Goal: Task Accomplishment & Management: Use online tool/utility

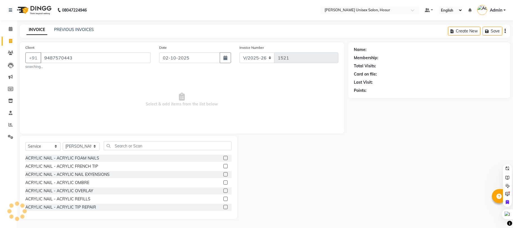
select select "6189"
select select "service"
select select "45670"
type input "9487570443"
click at [162, 145] on input "text" at bounding box center [168, 146] width 128 height 9
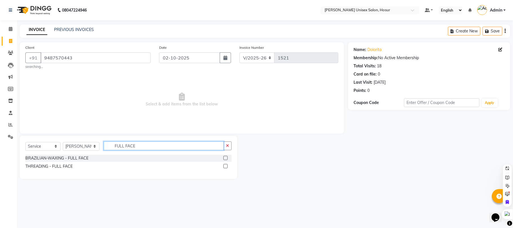
type input "FULL FACE"
click at [227, 166] on label at bounding box center [226, 166] width 4 height 4
click at [227, 166] on input "checkbox" at bounding box center [226, 167] width 4 height 4
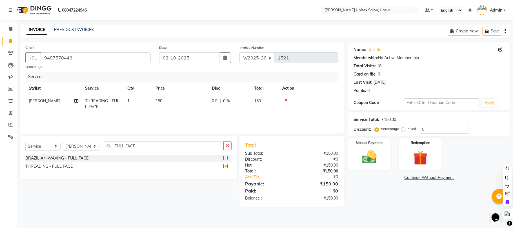
checkbox input "false"
click at [183, 104] on td "150" at bounding box center [180, 104] width 56 height 19
select select "45670"
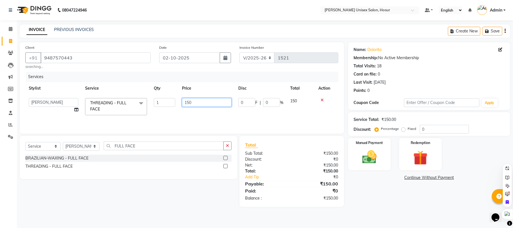
click at [195, 100] on input "150" at bounding box center [207, 102] width 50 height 9
type input "1"
type input "250"
click at [201, 195] on div "Select Service Product Membership Package Voucher Prepaid Gift Card Select Styl…" at bounding box center [127, 171] width 222 height 71
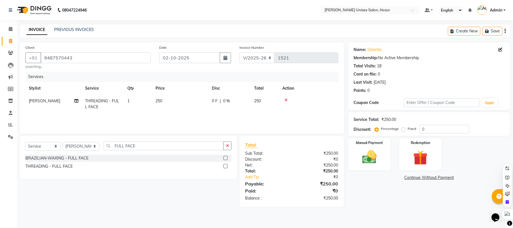
click at [180, 105] on td "250" at bounding box center [180, 104] width 56 height 19
select select "45670"
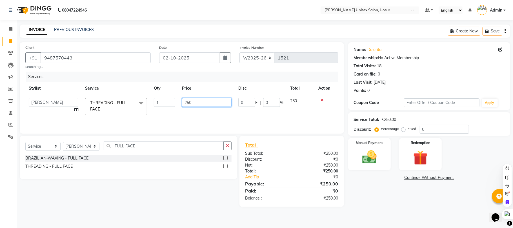
click at [201, 101] on input "250" at bounding box center [207, 102] width 50 height 9
type input "200"
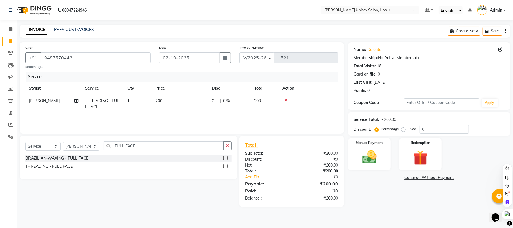
click at [418, 213] on main "INVOICE PREVIOUS INVOICES Create New Save Client [PHONE_NUMBER] searching... Da…" at bounding box center [265, 120] width 497 height 191
click at [370, 165] on img at bounding box center [370, 157] width 25 height 17
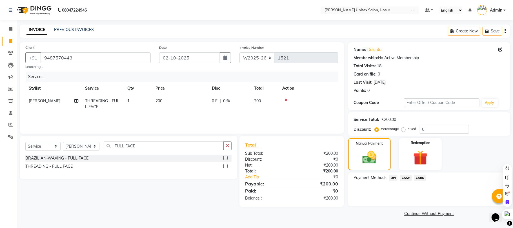
click at [409, 177] on span "CASH" at bounding box center [406, 178] width 12 height 6
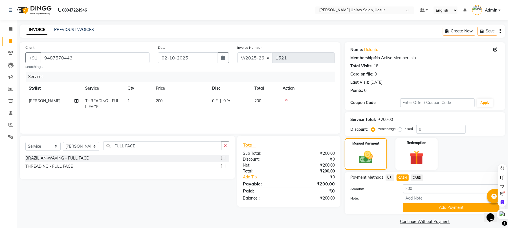
scroll to position [6, 0]
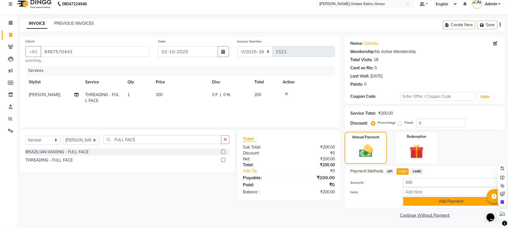
click at [423, 200] on button "Add Payment" at bounding box center [451, 201] width 96 height 9
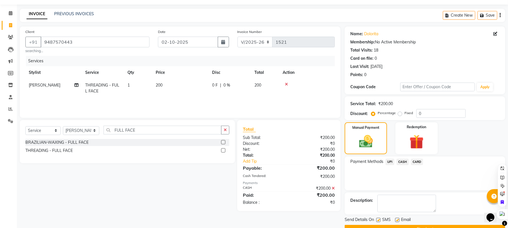
scroll to position [30, 0]
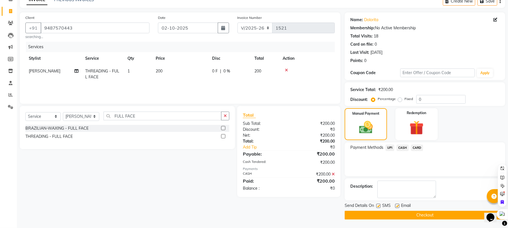
click at [426, 215] on button "Checkout" at bounding box center [425, 215] width 160 height 9
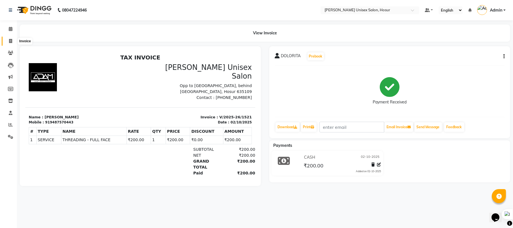
click at [9, 40] on icon at bounding box center [10, 41] width 3 height 4
select select "service"
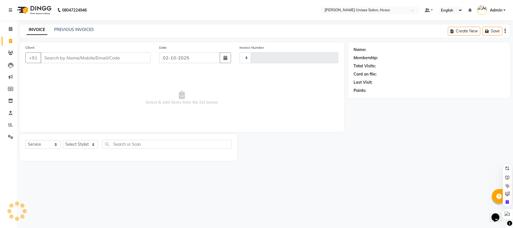
type input "1522"
select select "6189"
click at [87, 144] on select "Select Stylist [PERSON_NAME] [PERSON_NAME] Manager [PERSON_NAME] [PERSON_NAME] …" at bounding box center [81, 144] width 37 height 9
select select "54020"
click at [63, 140] on select "Select Stylist [PERSON_NAME] [PERSON_NAME] Manager [PERSON_NAME] [PERSON_NAME] …" at bounding box center [81, 144] width 37 height 9
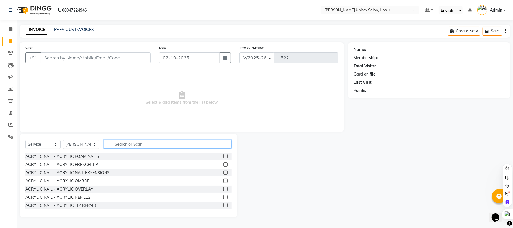
click at [132, 144] on input "text" at bounding box center [168, 144] width 128 height 9
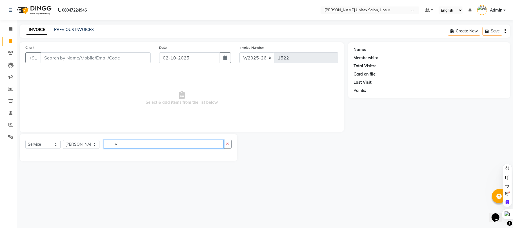
type input "V"
click at [150, 147] on input "OXYGEN" at bounding box center [164, 144] width 120 height 9
type input "O"
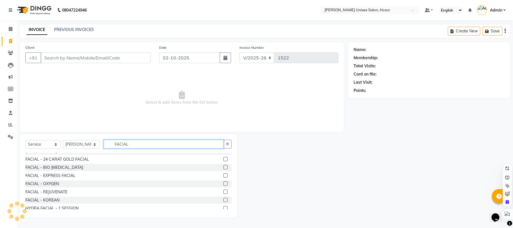
scroll to position [38, 0]
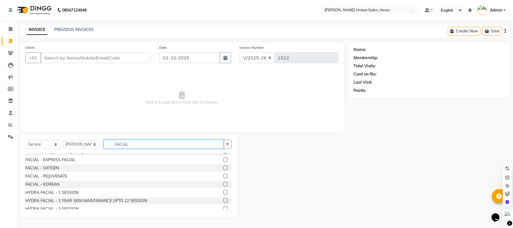
type input "FACIAL"
click at [224, 168] on label at bounding box center [226, 168] width 4 height 4
click at [224, 168] on input "checkbox" at bounding box center [226, 168] width 4 height 4
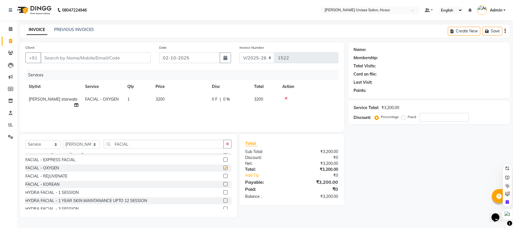
checkbox input "false"
click at [162, 100] on span "3200" at bounding box center [160, 99] width 9 height 5
select select "54020"
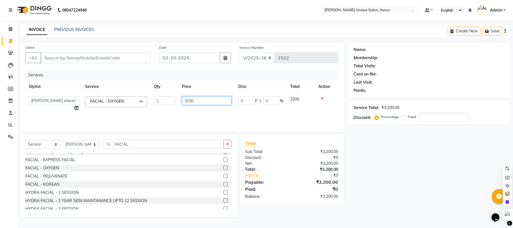
click at [203, 101] on input "3200" at bounding box center [207, 100] width 50 height 9
type input "3"
type input "4000"
click at [214, 115] on div "Services Stylist Service Qty Price Disc Total Action Admin ANAND [PERSON_NAME] …" at bounding box center [181, 98] width 313 height 56
